Goal: Task Accomplishment & Management: Complete application form

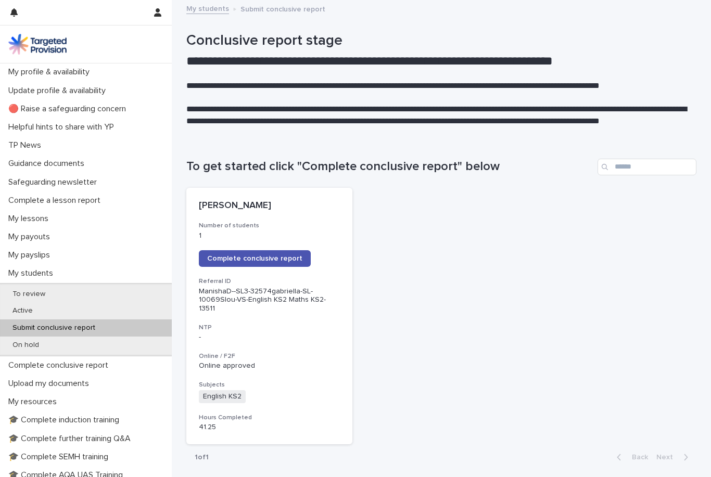
click at [145, 322] on div "Submit conclusive report" at bounding box center [86, 327] width 172 height 17
click at [230, 260] on span "Complete conclusive report" at bounding box center [254, 258] width 95 height 7
